Goal: Transaction & Acquisition: Purchase product/service

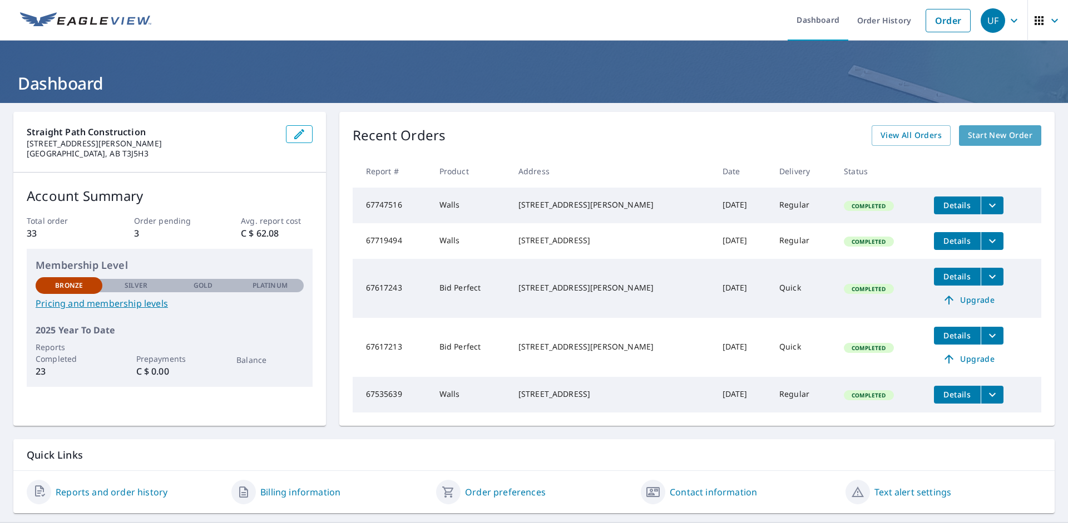
click at [993, 141] on span "Start New Order" at bounding box center [1000, 135] width 65 height 14
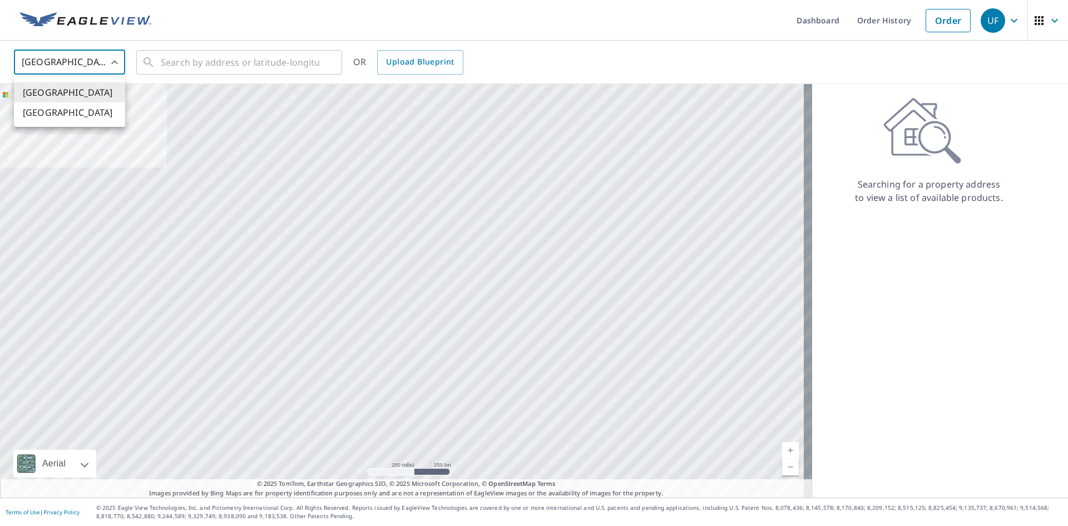
click at [91, 66] on body "UF UF Dashboard Order History Order UF [GEOGRAPHIC_DATA] US ​ ​ OR Upload Bluep…" at bounding box center [534, 307] width 1068 height 615
click at [84, 114] on li "[GEOGRAPHIC_DATA]" at bounding box center [69, 112] width 111 height 20
type input "CA"
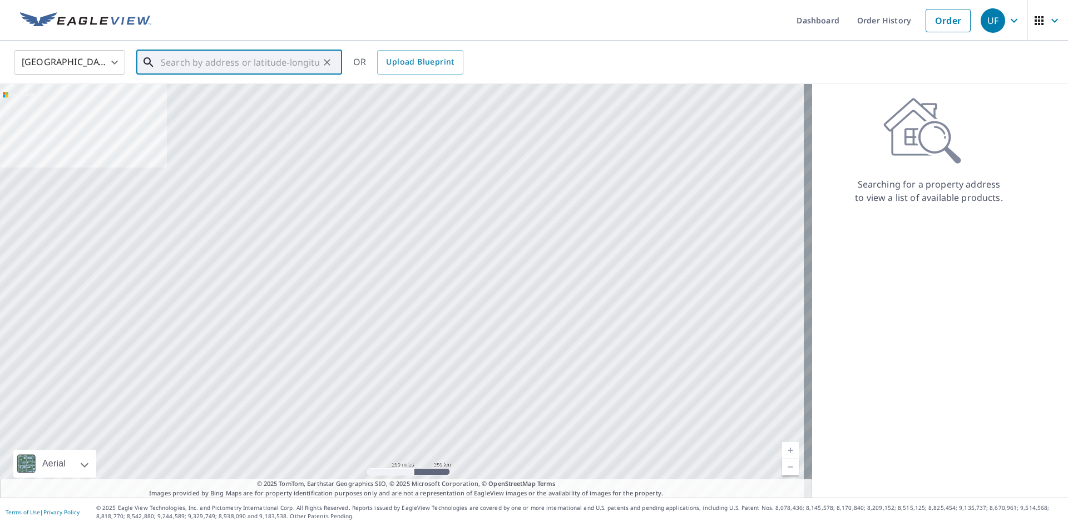
click at [192, 58] on input "text" at bounding box center [240, 62] width 159 height 31
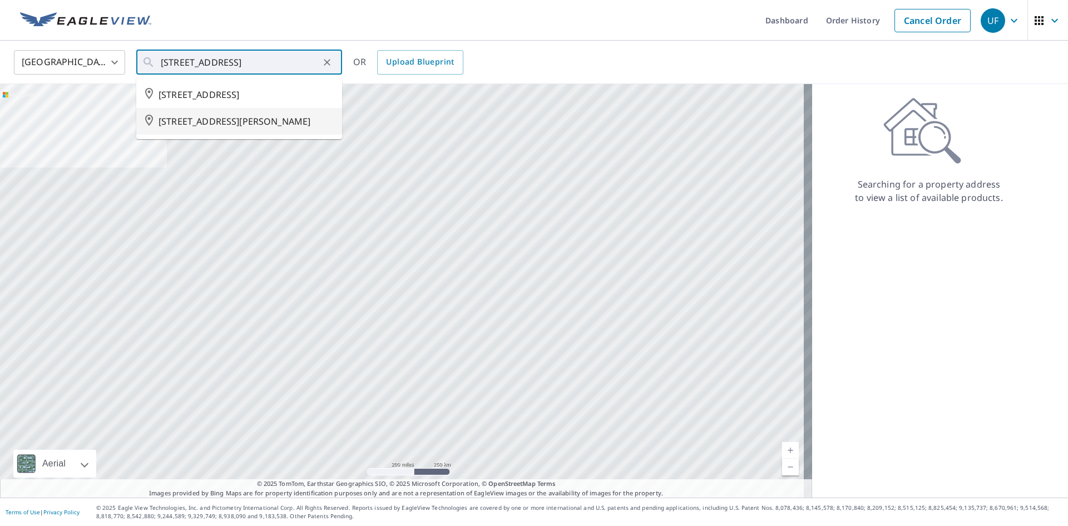
type input "[STREET_ADDRESS][PERSON_NAME]"
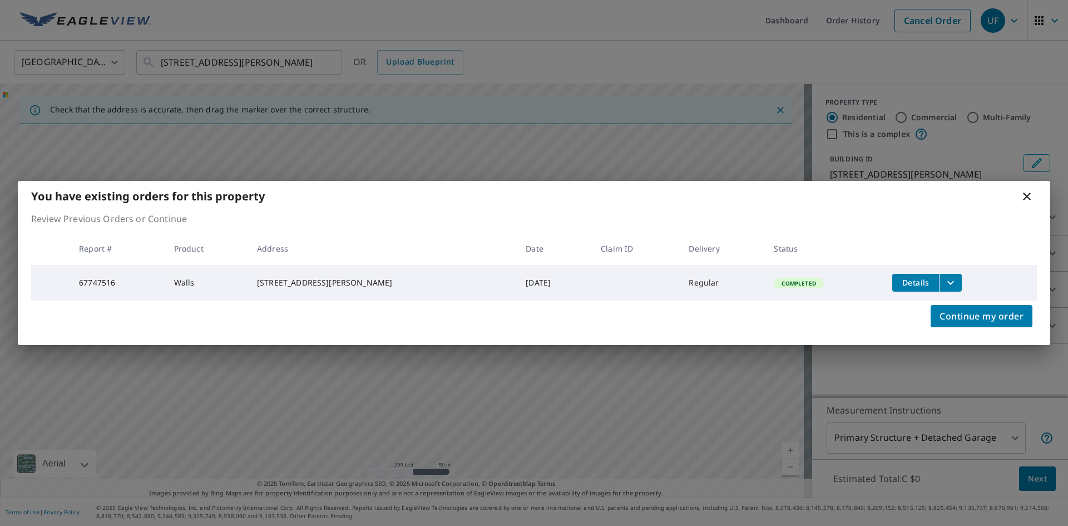
click at [953, 284] on button "filesDropdownBtn-67747516" at bounding box center [950, 283] width 23 height 18
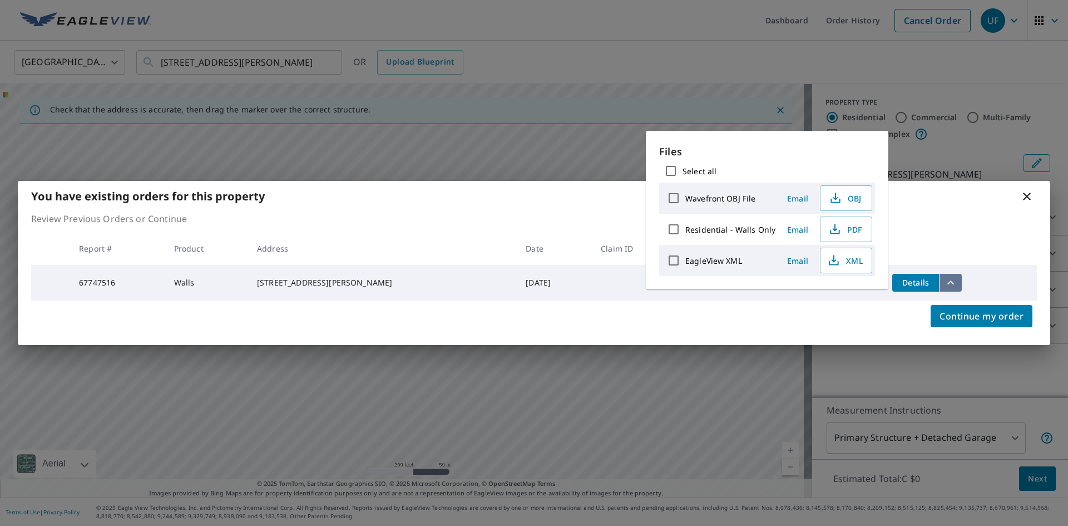
click at [953, 284] on button "filesDropdownBtn-67747516" at bounding box center [950, 283] width 23 height 18
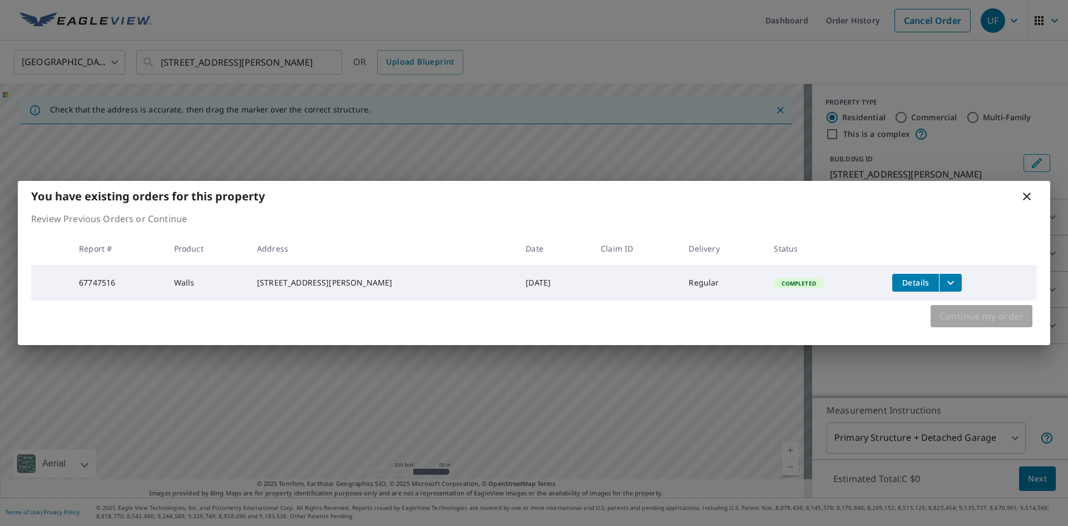
click at [997, 322] on span "Continue my order" at bounding box center [981, 316] width 84 height 16
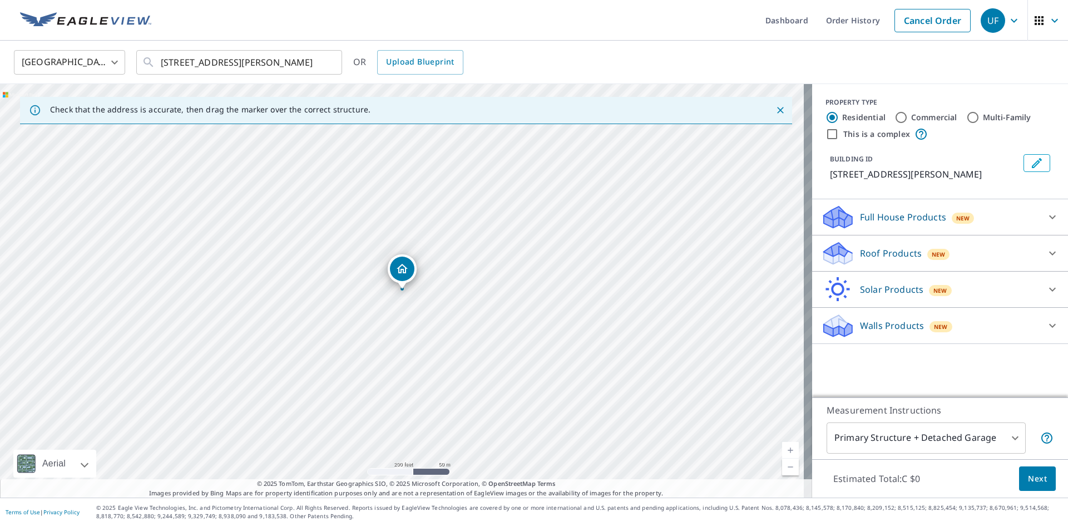
click at [1008, 265] on div "Roof Products New" at bounding box center [930, 253] width 218 height 26
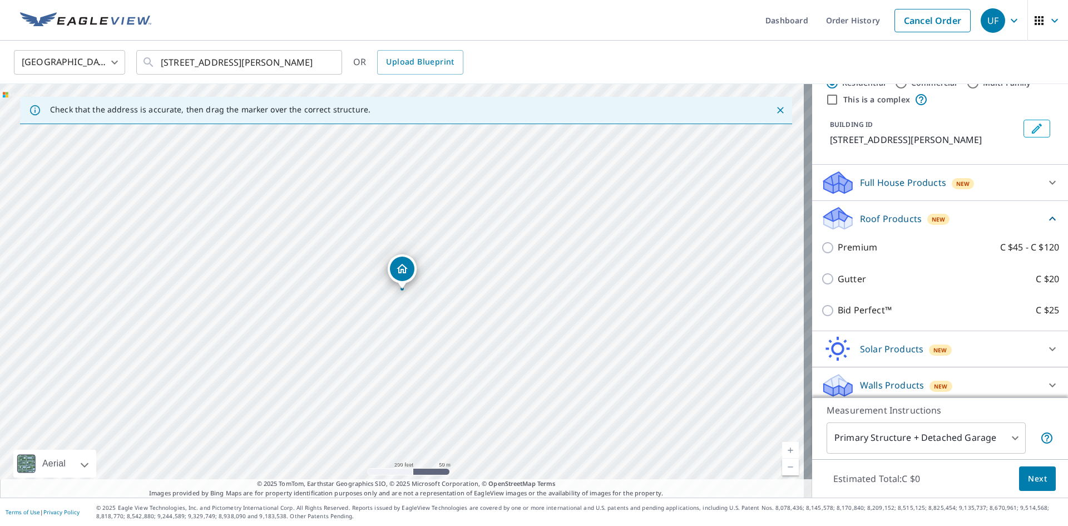
scroll to position [54, 0]
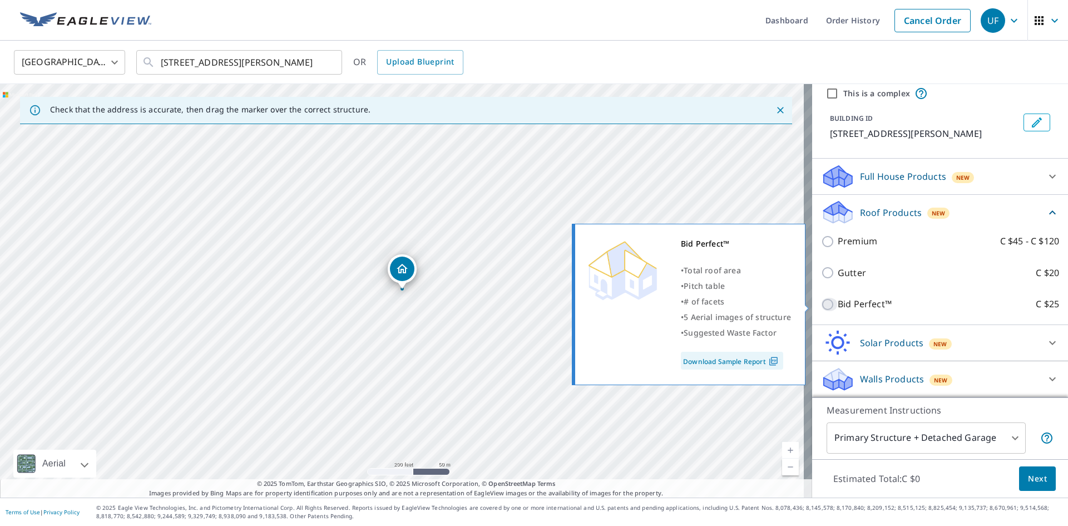
click at [823, 307] on input "Bid Perfect™ C $25" at bounding box center [829, 304] width 17 height 13
checkbox input "true"
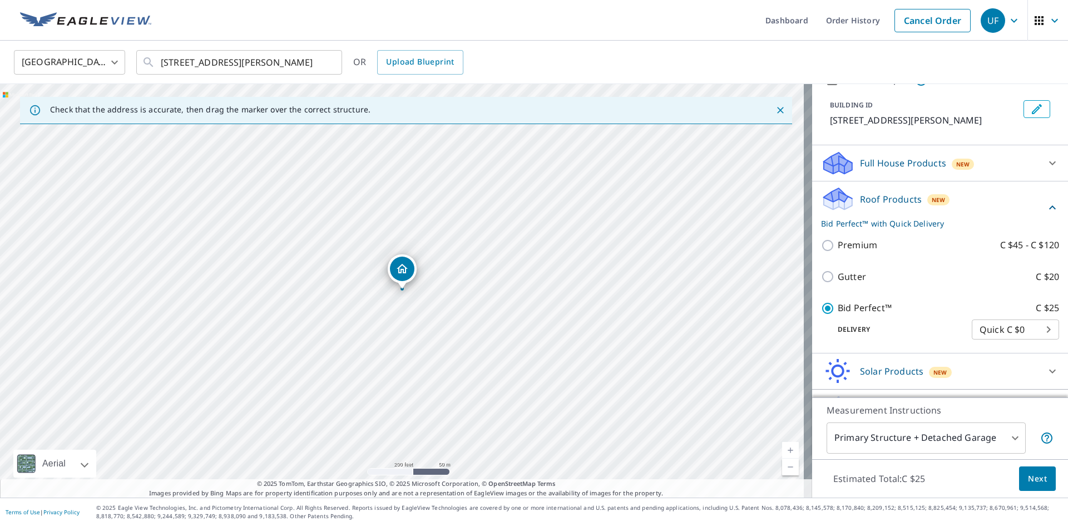
click at [967, 432] on body "UF UF Dashboard Order History Cancel Order UF Canada CA ​ [STREET_ADDRESS][PERS…" at bounding box center [534, 307] width 1068 height 615
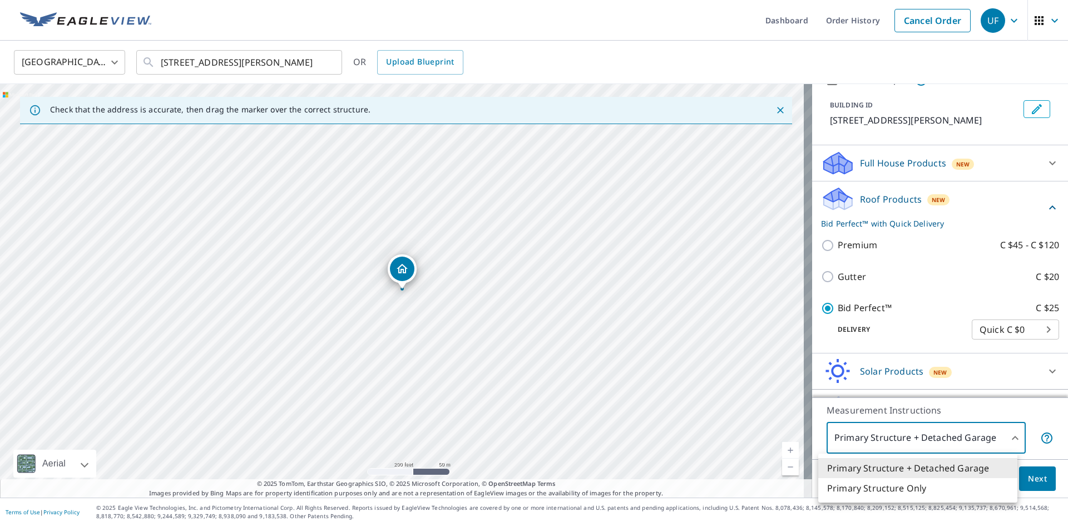
click at [420, 273] on div at bounding box center [534, 263] width 1068 height 526
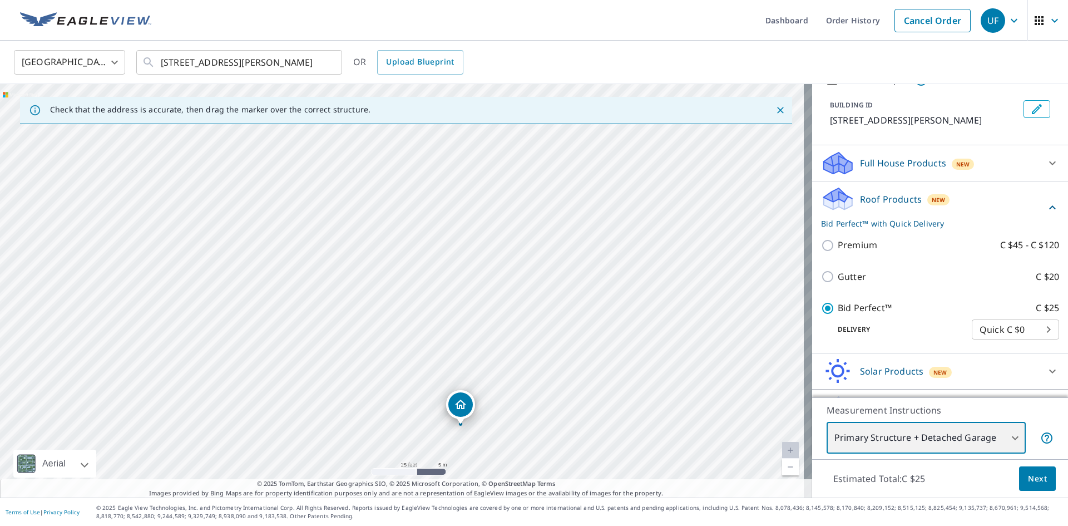
drag, startPoint x: 476, startPoint y: 325, endPoint x: 473, endPoint y: 361, distance: 36.2
click at [473, 361] on div "[STREET_ADDRESS][PERSON_NAME]" at bounding box center [406, 290] width 812 height 413
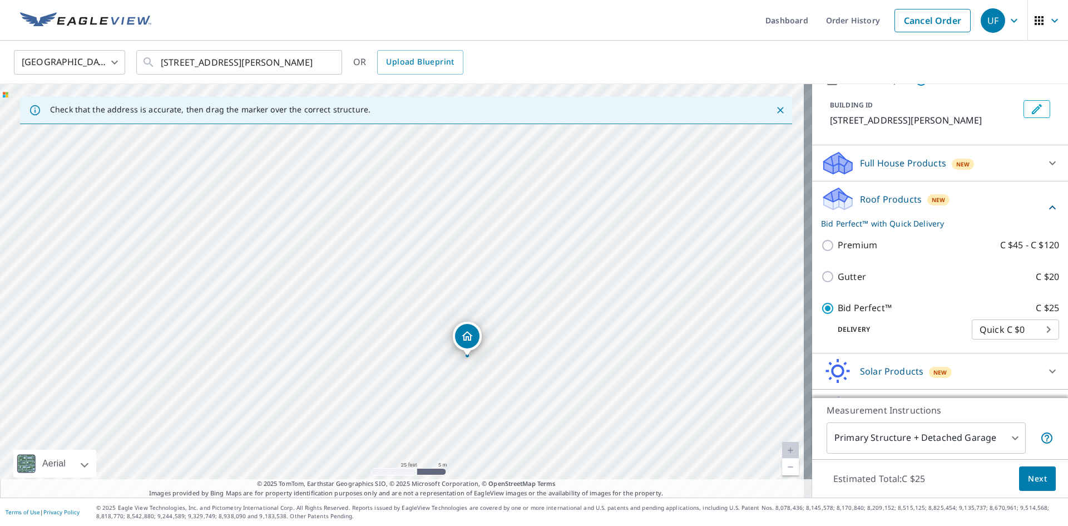
drag, startPoint x: 464, startPoint y: 402, endPoint x: 472, endPoint y: 325, distance: 76.6
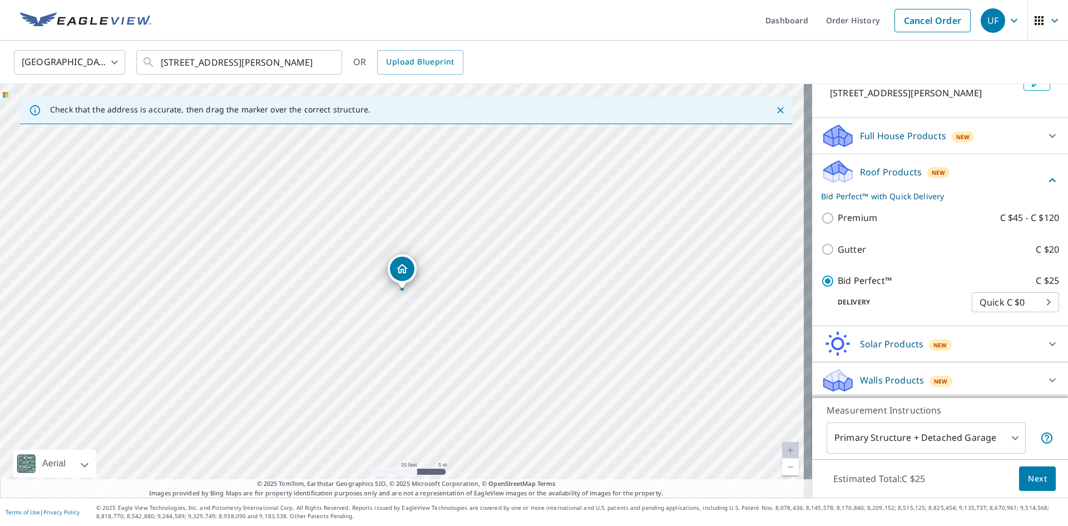
scroll to position [96, 0]
click at [1033, 472] on button "Next" at bounding box center [1037, 478] width 37 height 25
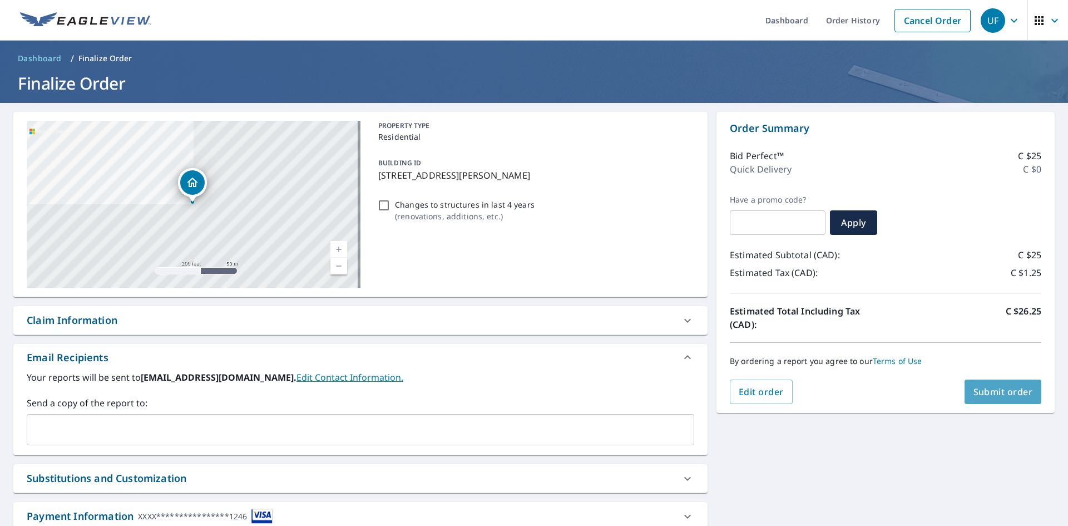
click at [979, 384] on button "Submit order" at bounding box center [1002, 391] width 77 height 24
